Goal: Task Accomplishment & Management: Use online tool/utility

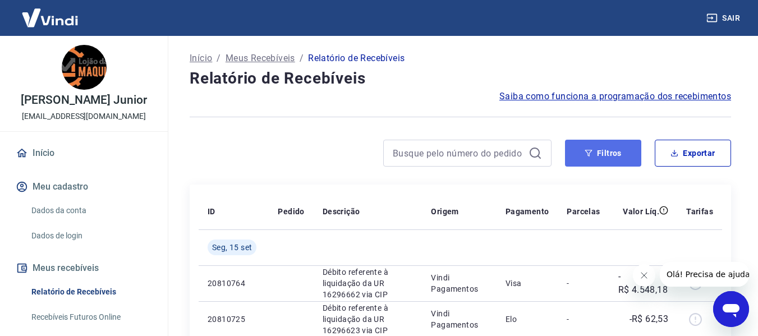
click at [590, 150] on icon "button" at bounding box center [588, 153] width 7 height 7
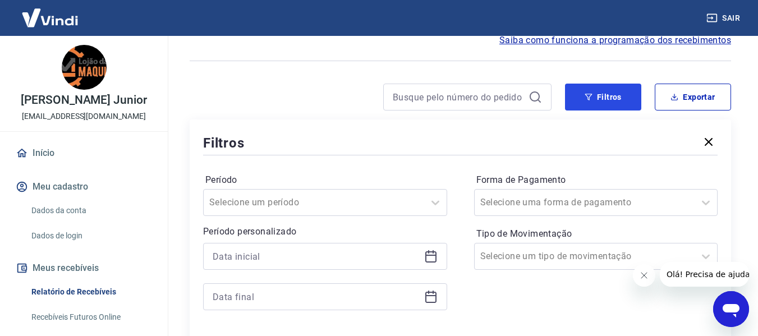
scroll to position [168, 0]
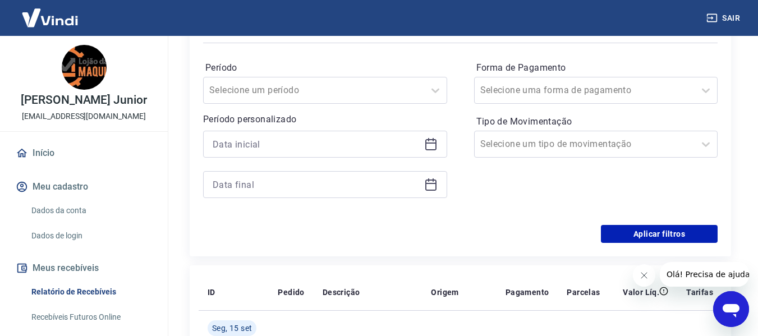
click at [433, 140] on icon at bounding box center [433, 139] width 1 height 3
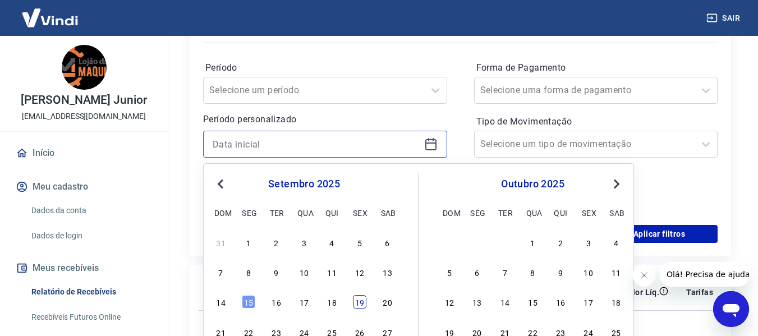
scroll to position [224, 0]
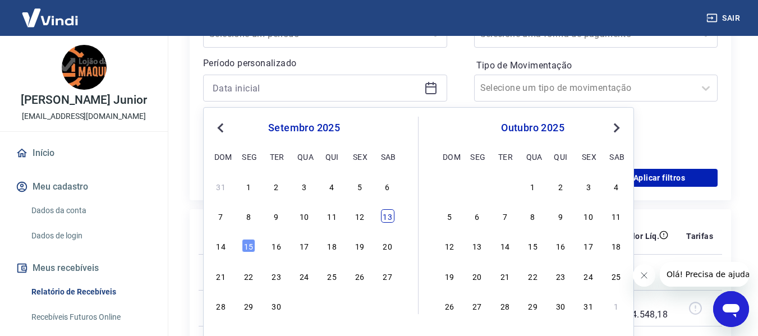
click at [390, 216] on div "13" at bounding box center [387, 215] width 13 height 13
type input "13/09/2025"
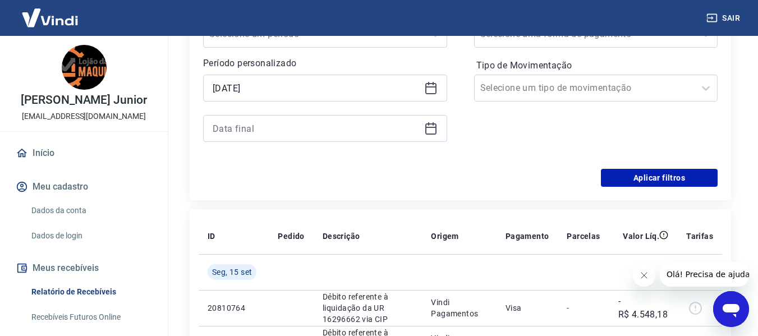
click at [438, 128] on div at bounding box center [325, 128] width 244 height 27
click at [436, 127] on icon at bounding box center [430, 127] width 11 height 1
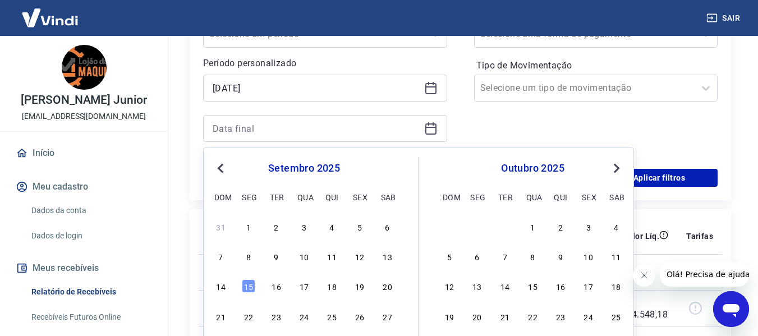
drag, startPoint x: 389, startPoint y: 262, endPoint x: 480, endPoint y: 178, distance: 123.5
click at [389, 263] on div "13" at bounding box center [387, 256] width 13 height 13
type input "13/09/2025"
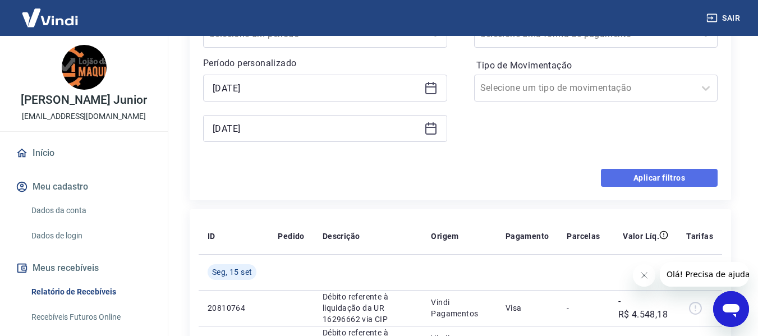
click at [650, 182] on button "Aplicar filtros" at bounding box center [659, 178] width 117 height 18
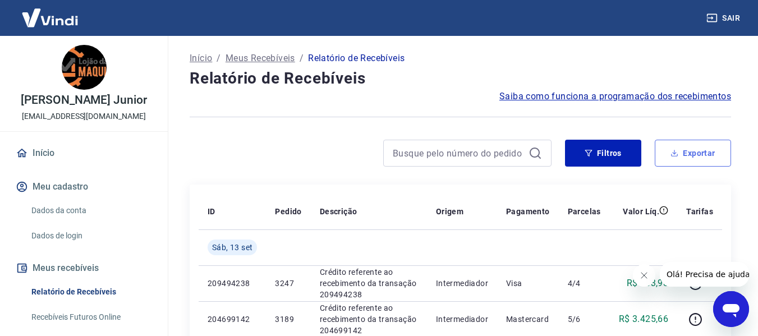
click at [678, 155] on icon "button" at bounding box center [675, 155] width 7 height 3
type input "13/09/2025"
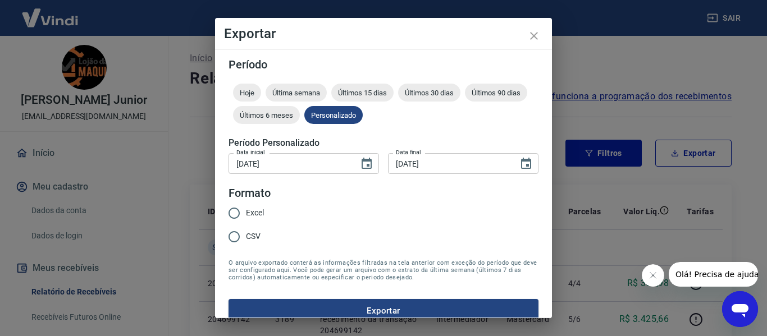
click at [247, 212] on span "Excel" at bounding box center [255, 213] width 18 height 12
click at [246, 212] on input "Excel" at bounding box center [234, 213] width 24 height 24
radio input "true"
click at [306, 306] on button "Exportar" at bounding box center [383, 311] width 310 height 24
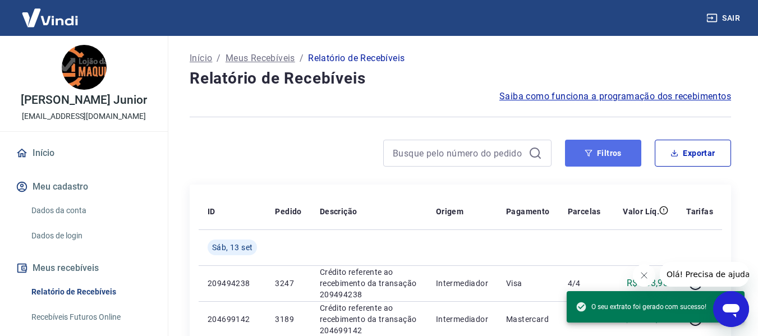
click at [604, 155] on button "Filtros" at bounding box center [603, 153] width 76 height 27
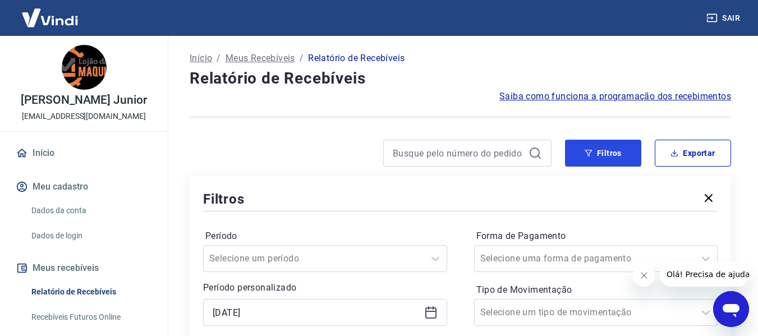
scroll to position [112, 0]
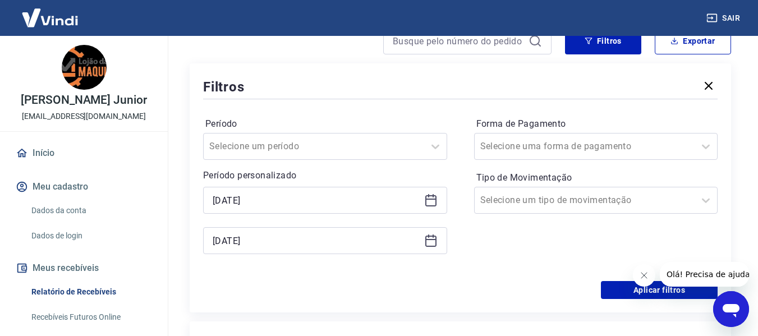
click at [430, 201] on icon at bounding box center [430, 200] width 13 height 13
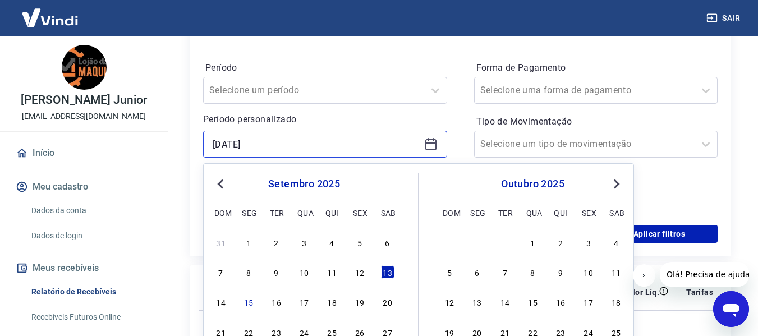
scroll to position [224, 0]
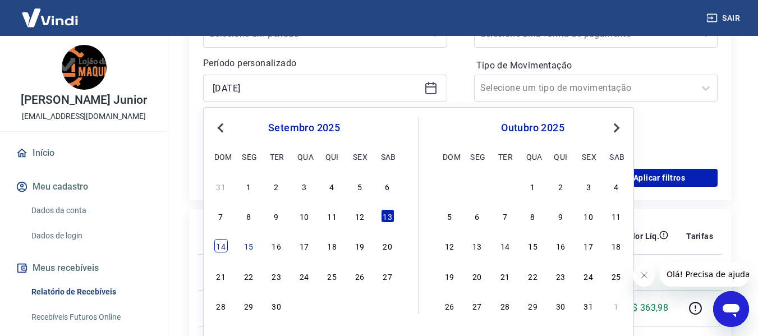
click at [222, 247] on div "14" at bounding box center [220, 245] width 13 height 13
type input "14/09/2025"
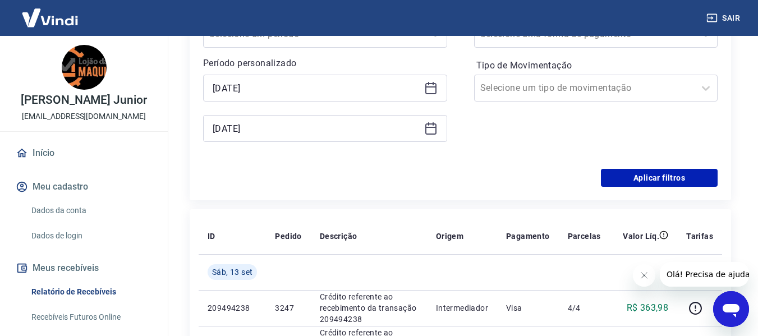
click at [435, 131] on icon at bounding box center [430, 128] width 13 height 13
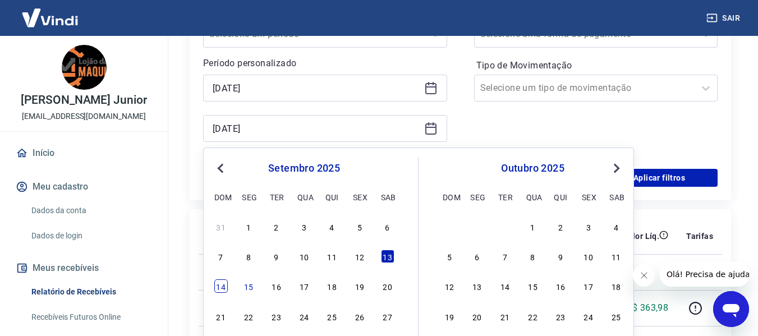
click at [223, 280] on div "14 15 16 17 18 19 20" at bounding box center [304, 286] width 183 height 16
click at [223, 284] on div "14" at bounding box center [220, 285] width 13 height 13
type input "14/09/2025"
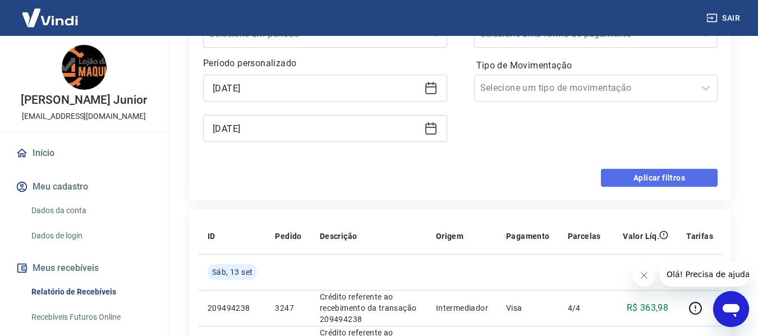
click at [655, 178] on button "Aplicar filtros" at bounding box center [659, 178] width 117 height 18
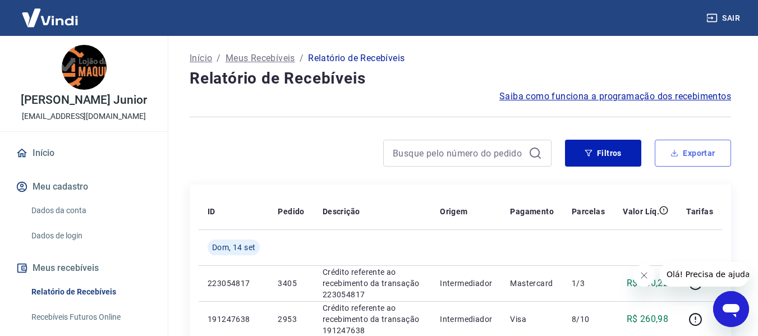
click at [701, 154] on button "Exportar" at bounding box center [693, 153] width 76 height 27
type input "14/09/2025"
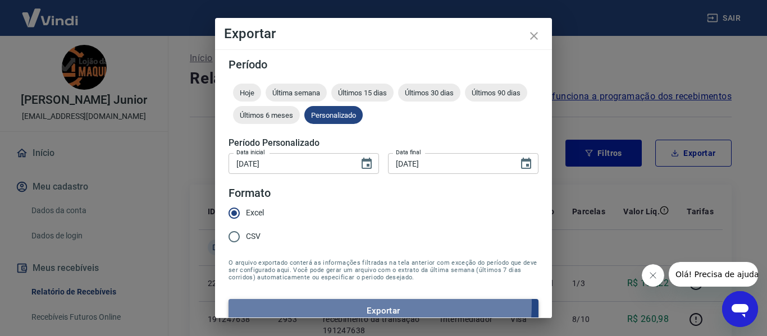
click at [314, 303] on button "Exportar" at bounding box center [383, 311] width 310 height 24
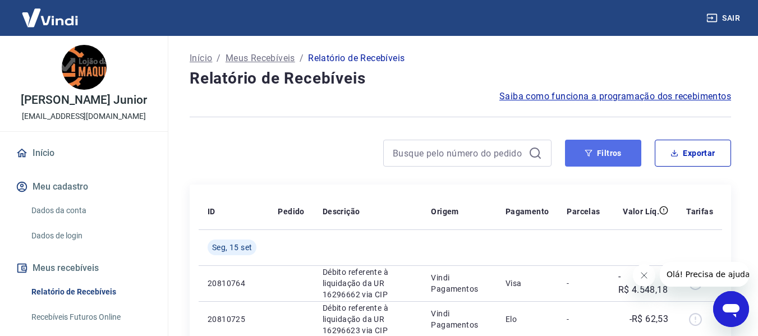
click at [579, 146] on button "Filtros" at bounding box center [603, 153] width 76 height 27
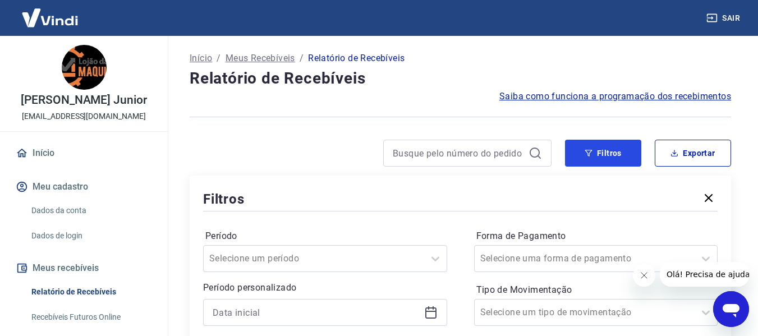
scroll to position [112, 0]
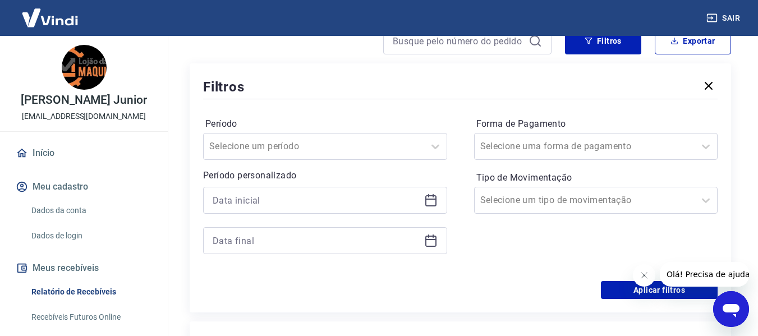
click at [423, 194] on div at bounding box center [325, 200] width 244 height 27
click at [428, 196] on icon at bounding box center [430, 200] width 11 height 11
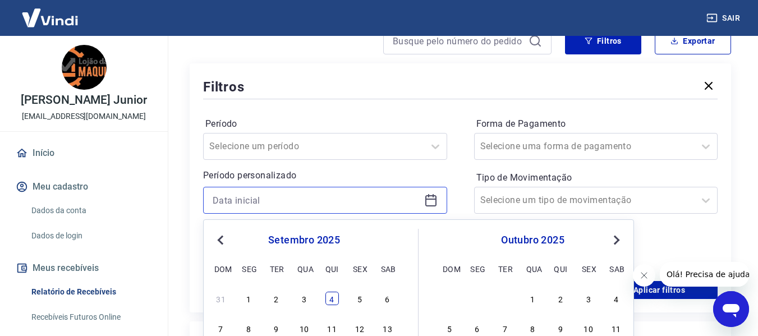
scroll to position [224, 0]
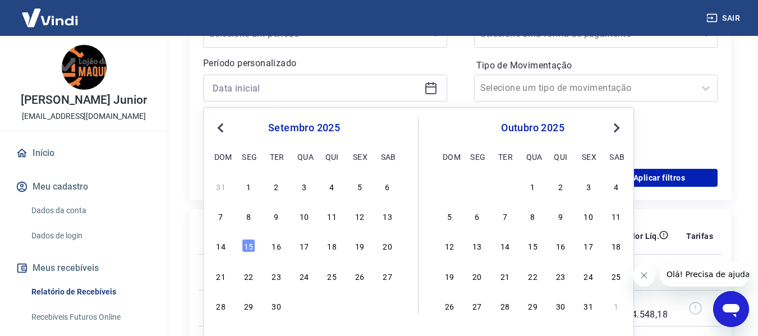
click at [247, 242] on div "15" at bounding box center [248, 245] width 13 height 13
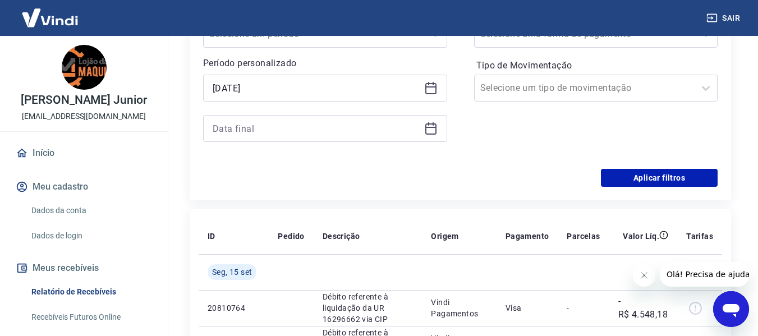
type input "[DATE]"
click at [429, 125] on icon at bounding box center [430, 128] width 11 height 11
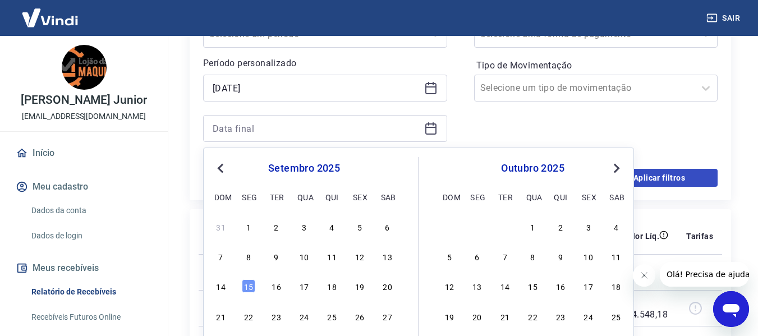
drag, startPoint x: 249, startPoint y: 291, endPoint x: 704, endPoint y: 184, distance: 468.3
click at [250, 291] on div "15" at bounding box center [248, 285] width 13 height 13
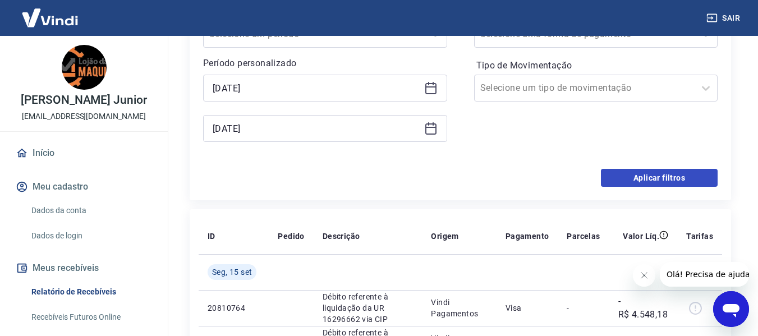
type input "[DATE]"
click at [699, 178] on button "Aplicar filtros" at bounding box center [659, 178] width 117 height 18
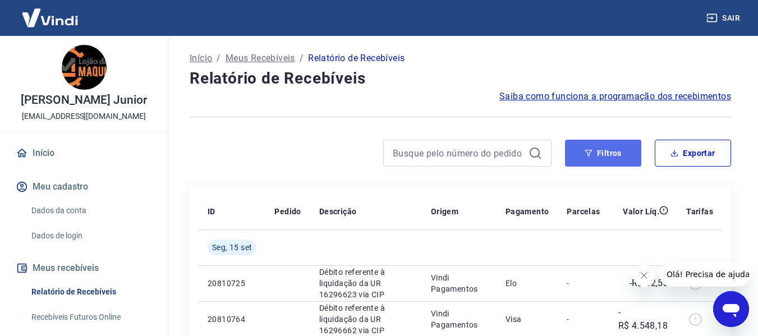
click at [618, 153] on button "Filtros" at bounding box center [603, 153] width 76 height 27
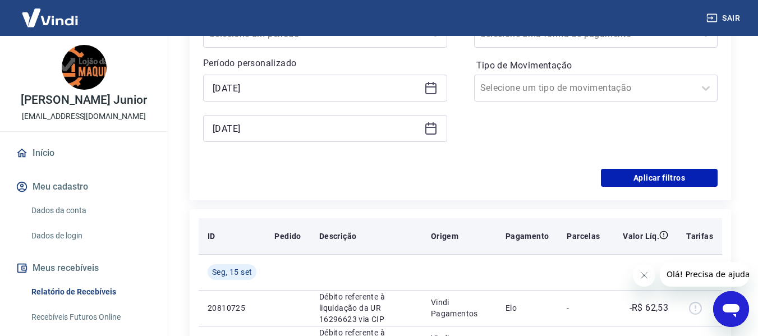
scroll to position [281, 0]
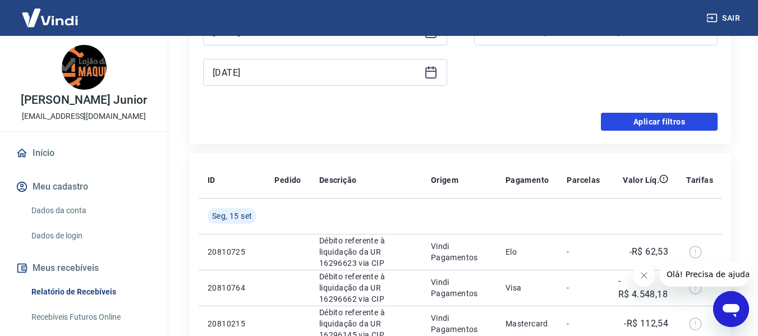
drag, startPoint x: 618, startPoint y: 118, endPoint x: 524, endPoint y: 107, distance: 94.5
click at [618, 119] on button "Aplicar filtros" at bounding box center [659, 122] width 117 height 18
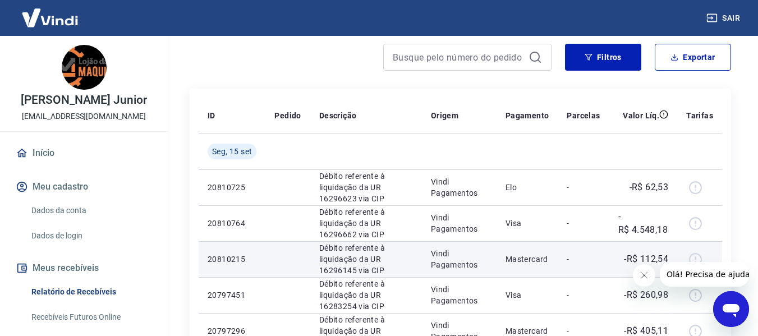
scroll to position [0, 0]
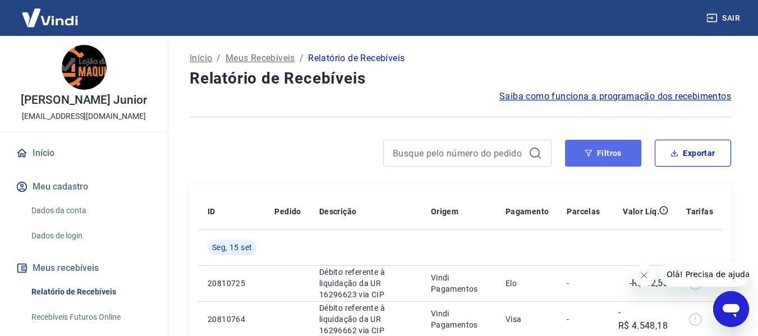
click at [602, 156] on button "Filtros" at bounding box center [603, 153] width 76 height 27
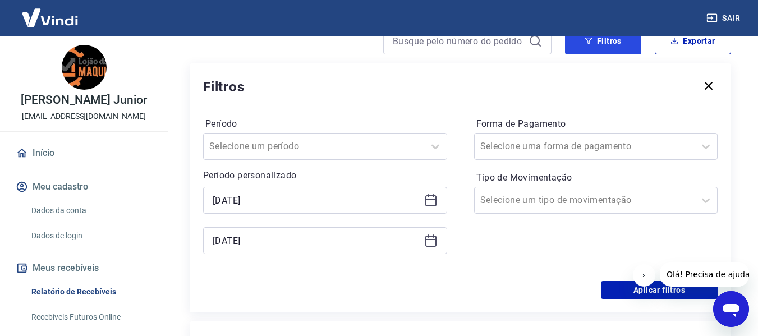
scroll to position [168, 0]
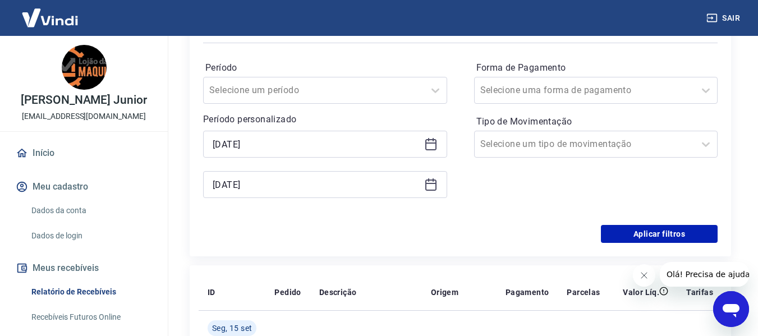
click at [436, 147] on icon at bounding box center [430, 144] width 11 height 11
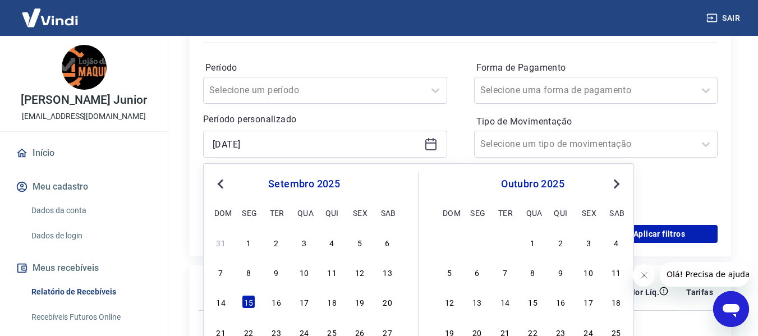
click at [472, 150] on div "Período Selecione um período Período personalizado [DATE] Previous Month Next M…" at bounding box center [460, 135] width 515 height 180
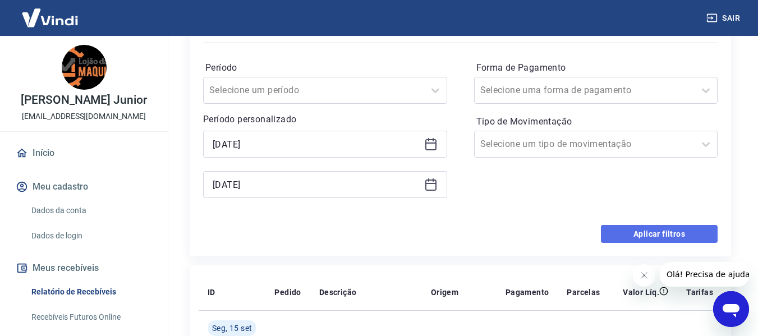
click at [656, 239] on button "Aplicar filtros" at bounding box center [659, 234] width 117 height 18
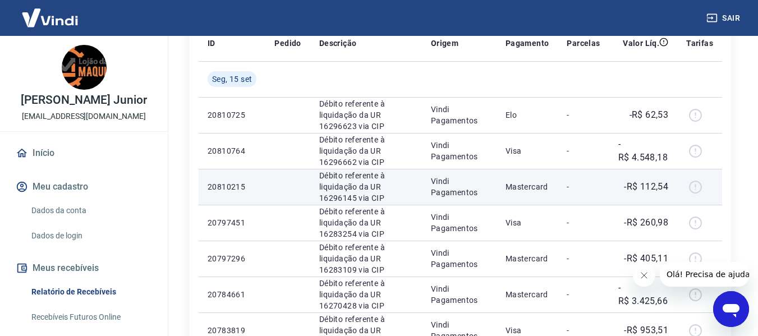
scroll to position [0, 0]
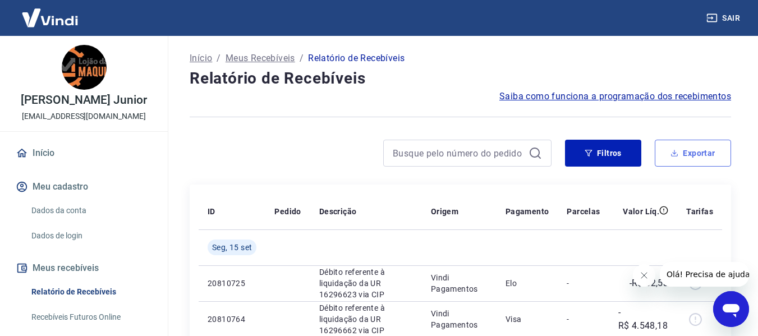
click at [677, 153] on icon "button" at bounding box center [675, 153] width 8 height 8
type input "[DATE]"
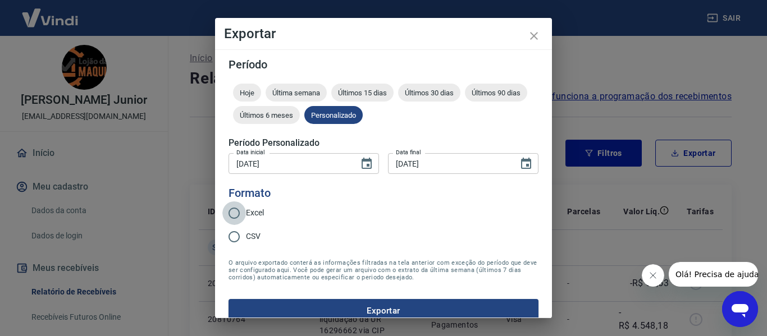
click at [245, 209] on input "Excel" at bounding box center [234, 213] width 24 height 24
radio input "true"
click at [307, 305] on button "Exportar" at bounding box center [383, 311] width 310 height 24
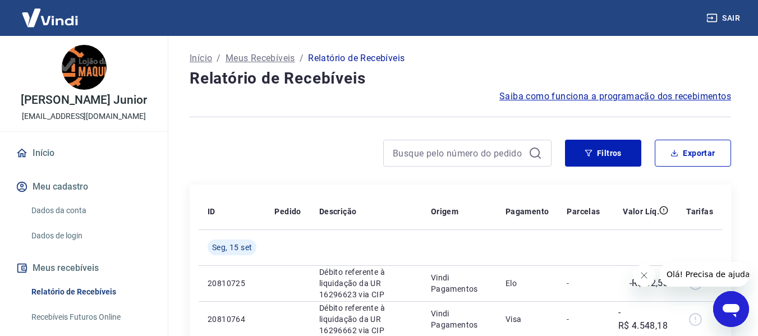
click at [441, 68] on h4 "Relatório de Recebíveis" at bounding box center [461, 78] width 542 height 22
drag, startPoint x: 288, startPoint y: 166, endPoint x: 286, endPoint y: 160, distance: 6.4
click at [288, 166] on div at bounding box center [371, 153] width 362 height 27
click at [410, 74] on h4 "Relatório de Recebíveis" at bounding box center [461, 78] width 542 height 22
